Goal: Task Accomplishment & Management: Manage account settings

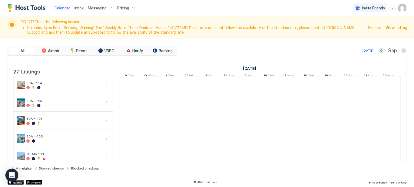
scroll to position [0, 299]
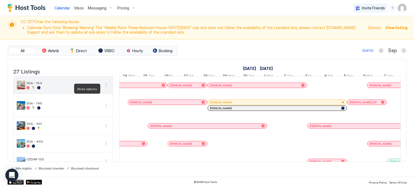
click at [105, 88] on button "More options" at bounding box center [106, 85] width 6 height 6
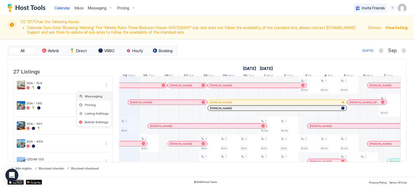
click at [96, 96] on span "Messaging" at bounding box center [94, 96] width 18 height 4
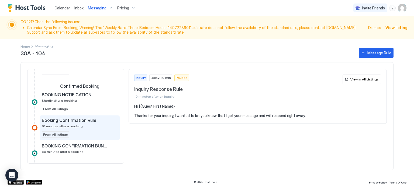
scroll to position [135, 0]
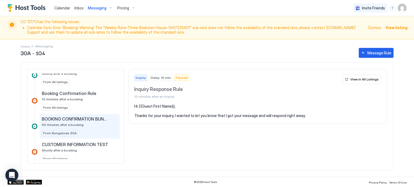
click at [84, 119] on span "BOOKING CONFIRMATION BUNGALOWS" at bounding box center [75, 118] width 67 height 5
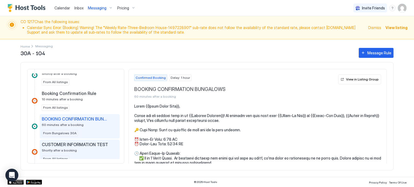
click at [87, 143] on span "CUSTOMER INFORMATION TEST" at bounding box center [75, 144] width 66 height 5
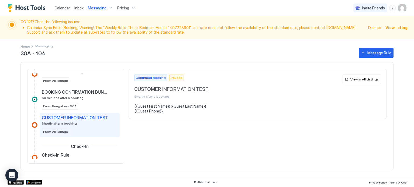
scroll to position [189, 0]
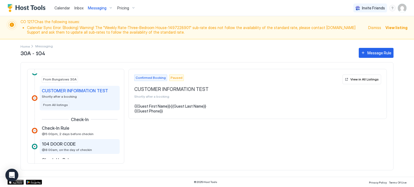
click at [74, 144] on span "104 DOOR CODE" at bounding box center [59, 143] width 34 height 5
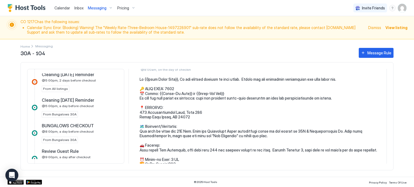
scroll to position [350, 0]
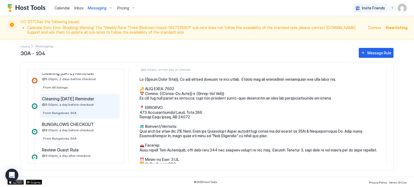
click at [84, 105] on span "@5:00pm, a day before checkout" at bounding box center [68, 105] width 52 height 4
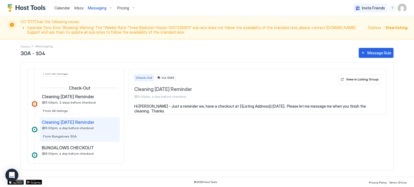
scroll to position [354, 0]
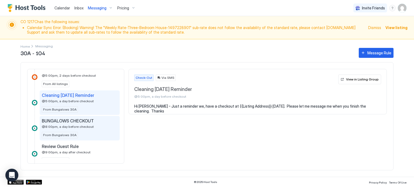
click at [61, 123] on div "BUNGALOWS CHECKOUT @8:00pm, a day before checkout" at bounding box center [76, 123] width 68 height 11
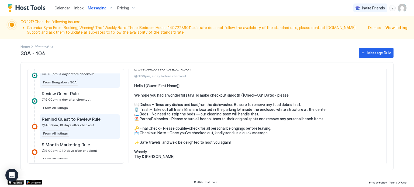
scroll to position [408, 0]
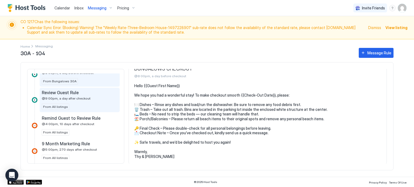
click at [77, 96] on span "@9:00pm, a day after checkout" at bounding box center [66, 98] width 49 height 4
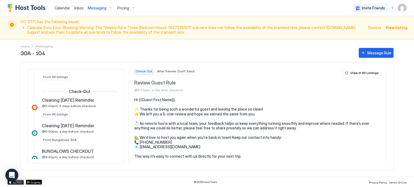
scroll to position [377, 0]
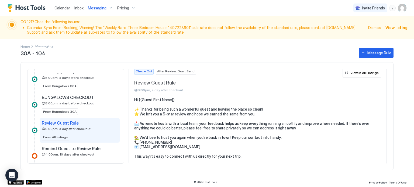
click at [75, 96] on span "BUNGALOWS CHECKOUT" at bounding box center [68, 97] width 52 height 5
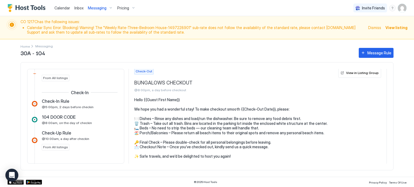
scroll to position [242, 0]
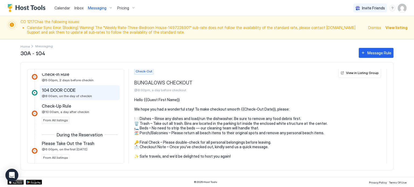
click at [75, 95] on span "@8:00am, on the day of checkin" at bounding box center [67, 96] width 50 height 4
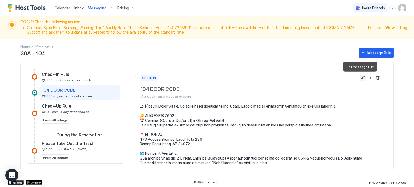
click at [359, 79] on button "Edit message rule" at bounding box center [362, 78] width 6 height 6
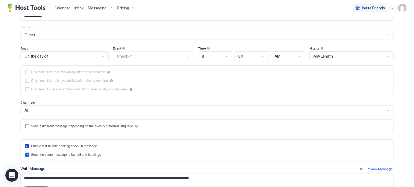
scroll to position [54, 0]
